Goal: Task Accomplishment & Management: Complete application form

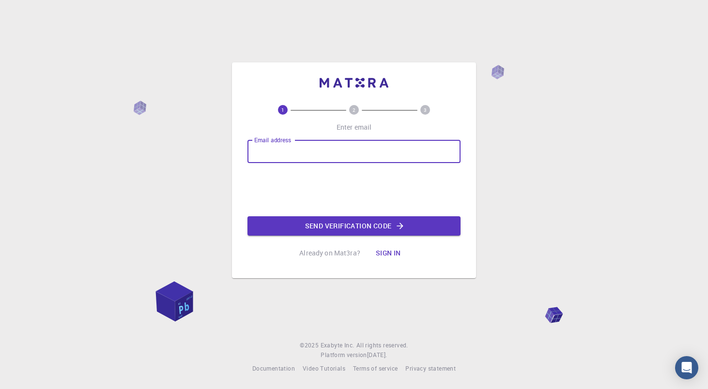
click at [269, 149] on input "Email address" at bounding box center [353, 151] width 213 height 23
type input "[EMAIL_ADDRESS][DOMAIN_NAME]"
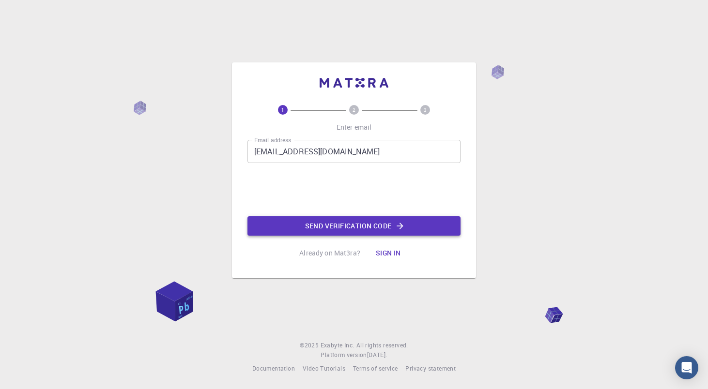
click at [322, 224] on button "Send verification code" at bounding box center [353, 225] width 213 height 19
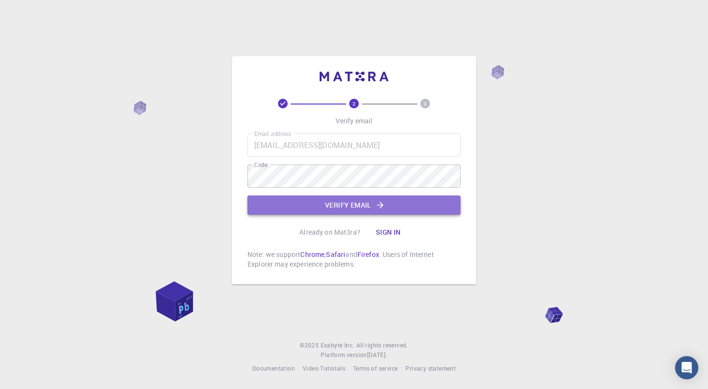
click at [323, 209] on button "Verify email" at bounding box center [353, 205] width 213 height 19
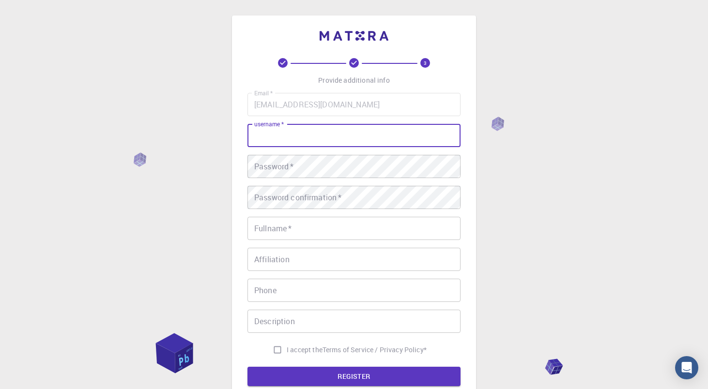
click at [303, 141] on input "username   *" at bounding box center [353, 135] width 213 height 23
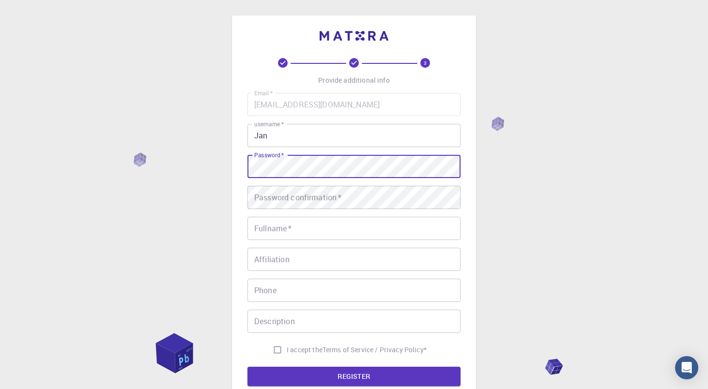
click at [277, 133] on input "Jan" at bounding box center [353, 135] width 213 height 23
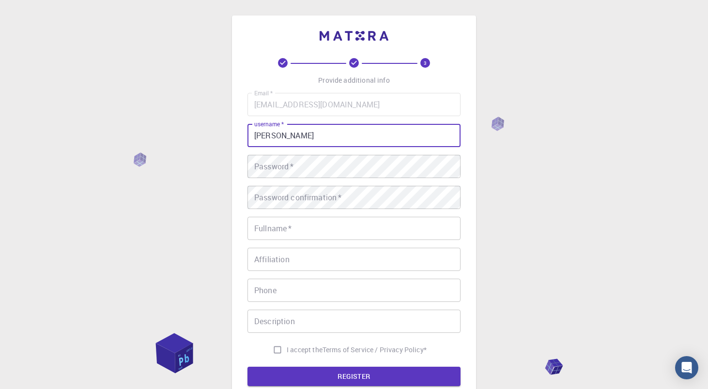
type input "J"
type input "[EMAIL_ADDRESS][DOMAIN_NAME]"
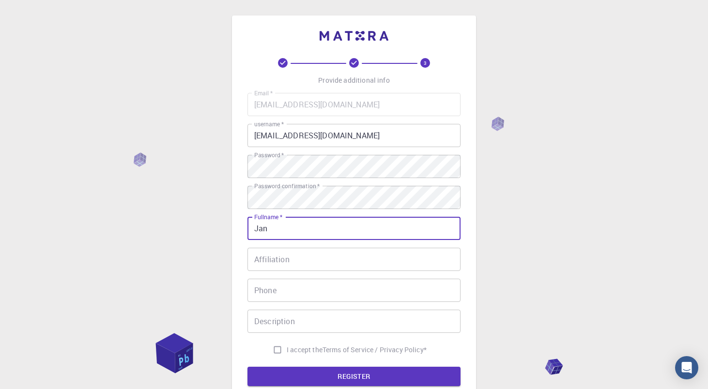
click at [247, 367] on button "REGISTER" at bounding box center [353, 376] width 213 height 19
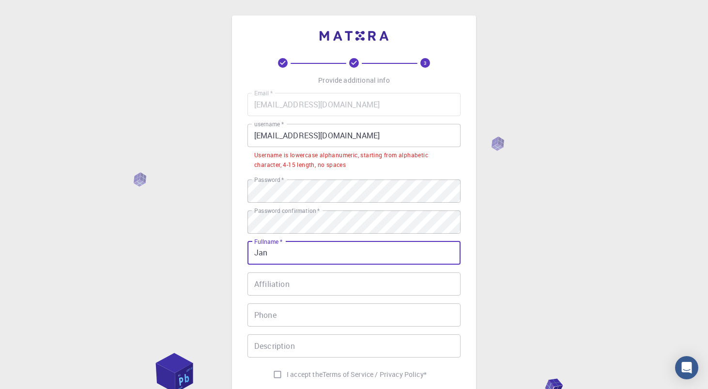
type input "[PERSON_NAME]"
type input "[PHONE_NUMBER]"
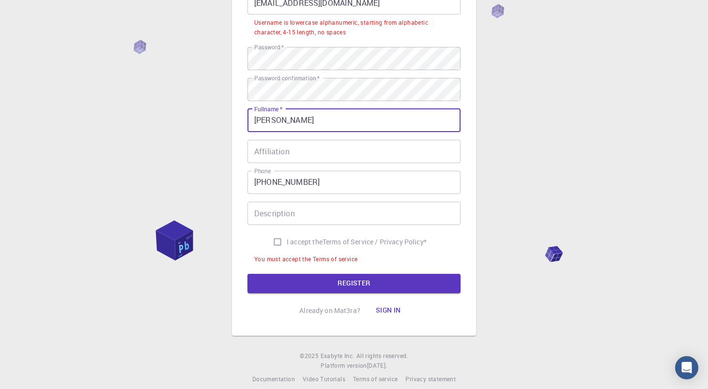
scroll to position [144, 0]
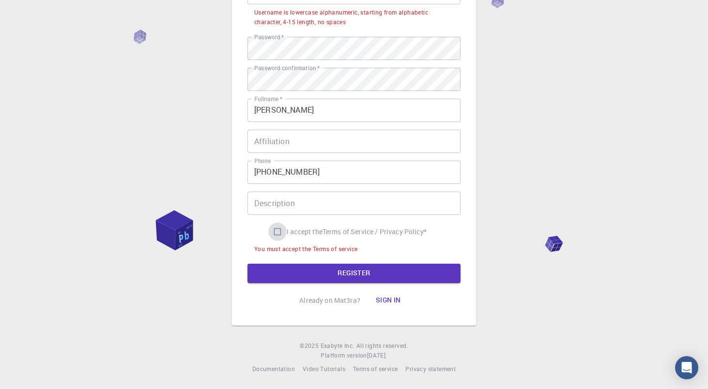
click at [276, 227] on input "I accept the Terms of Service / Privacy Policy *" at bounding box center [277, 232] width 18 height 18
checkbox input "true"
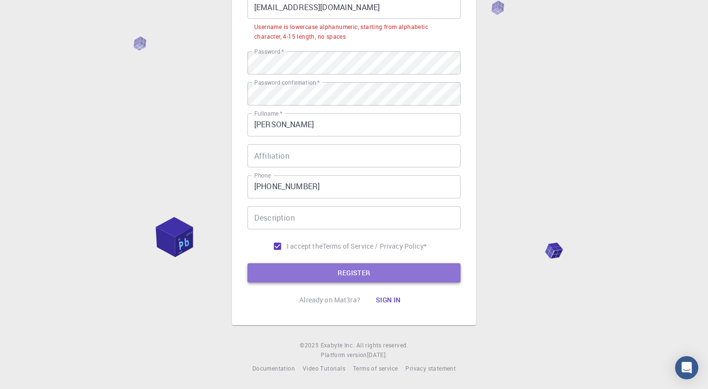
click at [337, 265] on button "REGISTER" at bounding box center [353, 272] width 213 height 19
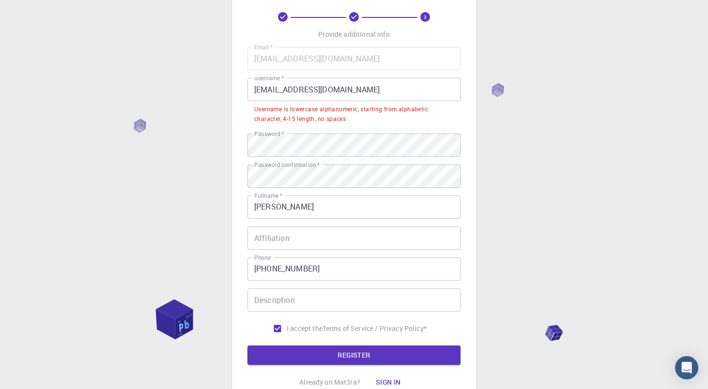
scroll to position [44, 0]
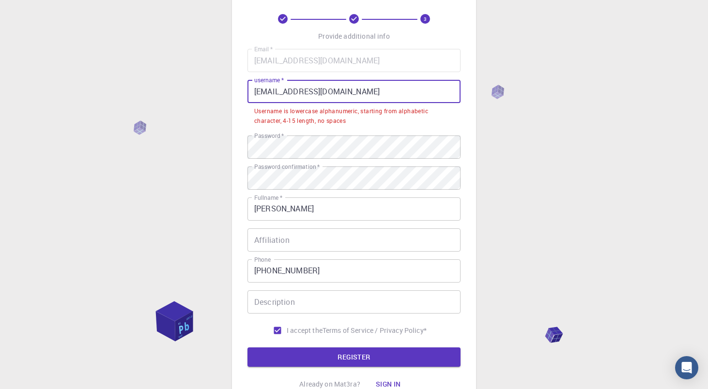
click at [362, 92] on input "[EMAIL_ADDRESS][DOMAIN_NAME]" at bounding box center [353, 91] width 213 height 23
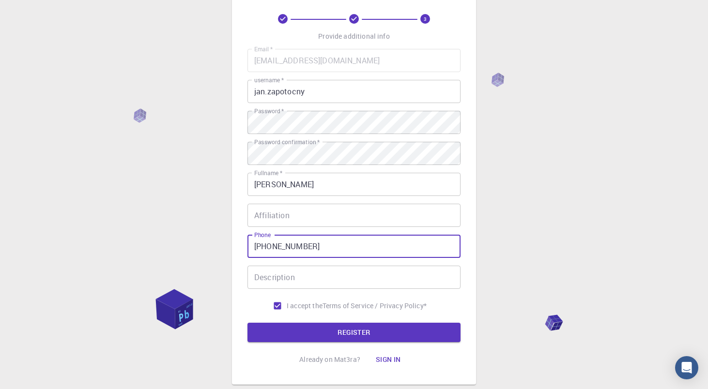
click at [422, 238] on input "[PHONE_NUMBER]" at bounding box center [353, 246] width 213 height 23
click at [439, 319] on form "Email   * [EMAIL_ADDRESS][DOMAIN_NAME] Email   * username   * jan.zapotocny use…" at bounding box center [353, 195] width 213 height 293
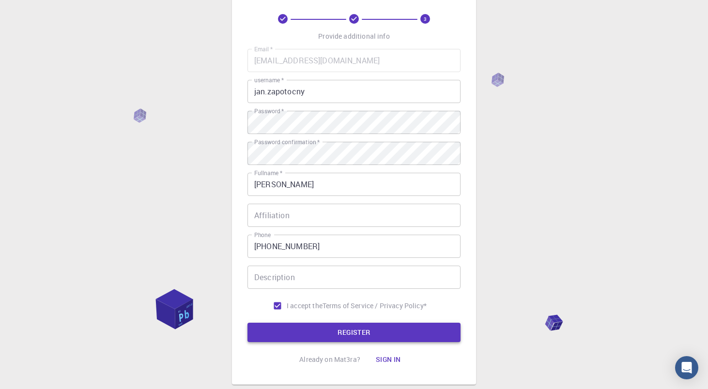
click at [423, 330] on button "REGISTER" at bounding box center [353, 332] width 213 height 19
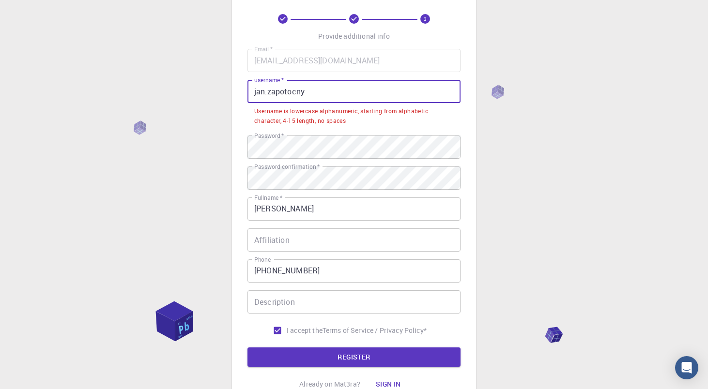
drag, startPoint x: 327, startPoint y: 92, endPoint x: 229, endPoint y: 94, distance: 98.3
click at [229, 94] on div "3 Provide additional info Email   * [EMAIL_ADDRESS][DOMAIN_NAME] Email   * user…" at bounding box center [354, 214] width 708 height 517
click at [341, 92] on input "jan.zapotocny" at bounding box center [353, 91] width 213 height 23
click at [352, 94] on input "jan.zapotocny" at bounding box center [353, 91] width 213 height 23
click at [311, 88] on input "jan.zapotocny" at bounding box center [353, 91] width 213 height 23
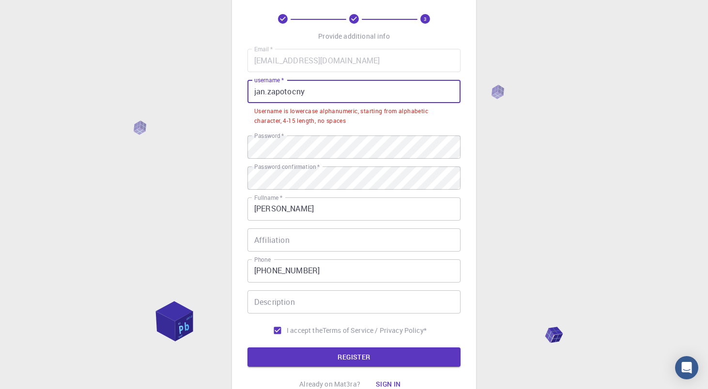
drag, startPoint x: 342, startPoint y: 91, endPoint x: 234, endPoint y: 95, distance: 108.5
click at [220, 91] on div "3 Provide additional info Email   * [EMAIL_ADDRESS][DOMAIN_NAME] Email   * user…" at bounding box center [354, 214] width 708 height 517
click at [355, 93] on input "jan.zapotocny" at bounding box center [353, 91] width 213 height 23
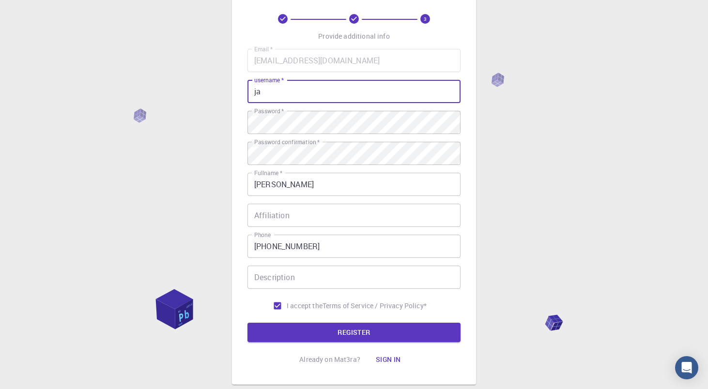
type input "j"
type input "Zapotocny"
click at [385, 332] on button "REGISTER" at bounding box center [353, 332] width 213 height 19
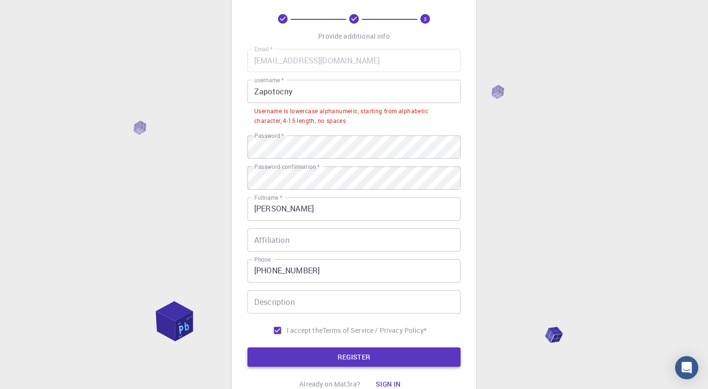
click at [385, 332] on p "Terms of Service / Privacy Policy *" at bounding box center [374, 331] width 104 height 10
